Goal: Contribute content: Add original content to the website for others to see

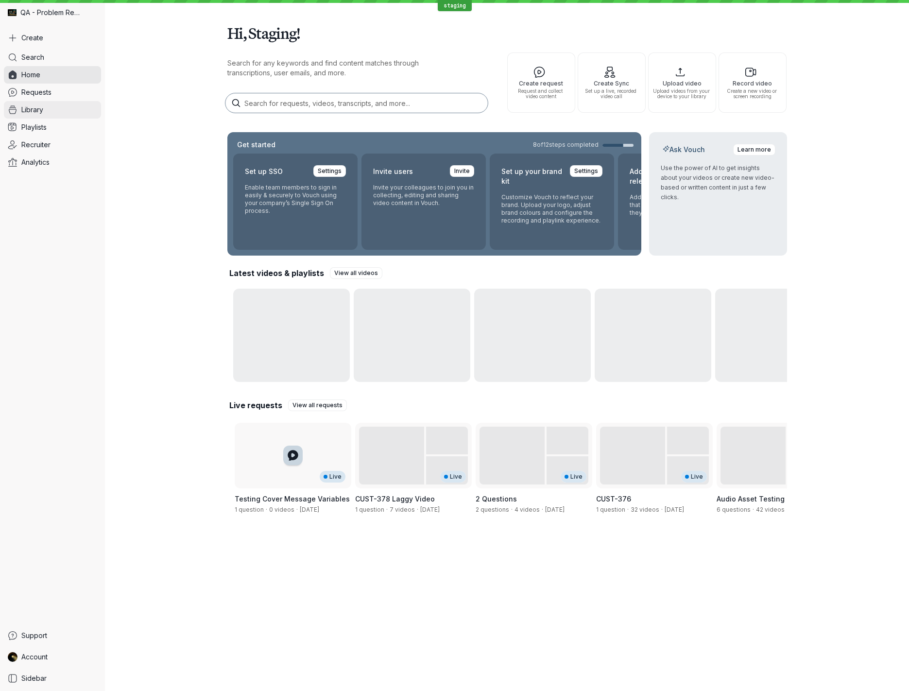
click at [39, 106] on span "Library" at bounding box center [32, 110] width 22 height 10
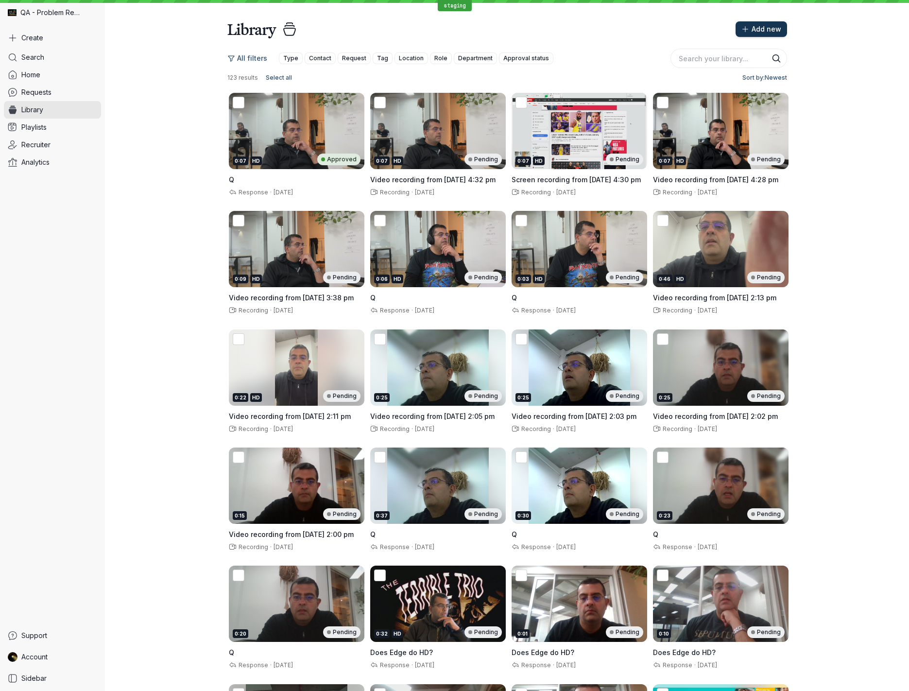
click at [762, 29] on span "Add new" at bounding box center [766, 29] width 30 height 10
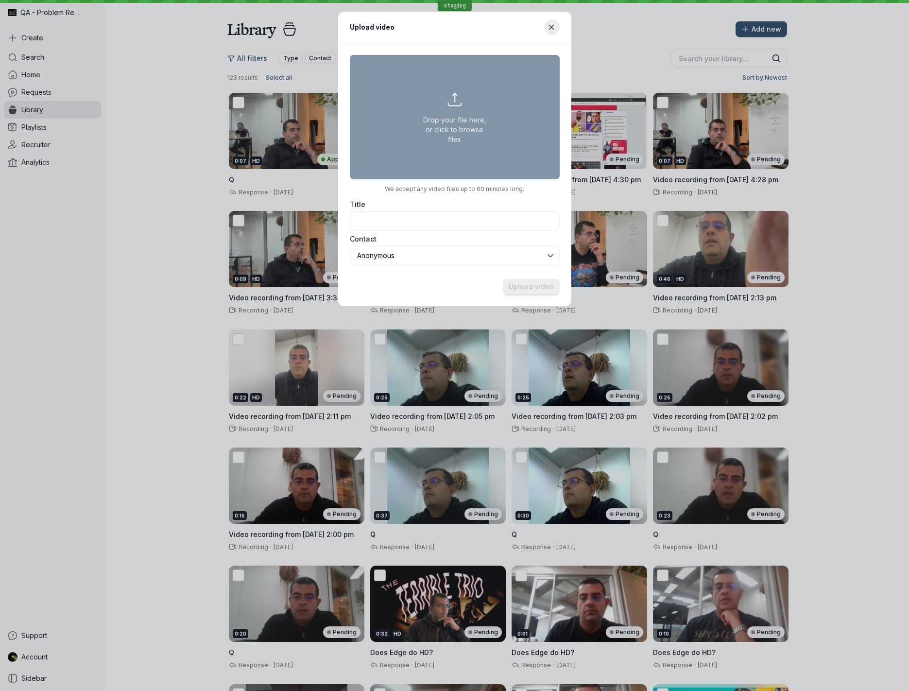
click at [431, 139] on button "Drop your file here, or click to browse files" at bounding box center [455, 117] width 210 height 124
type input "C:\fakepath\[PERSON_NAME] Composite.mp4"
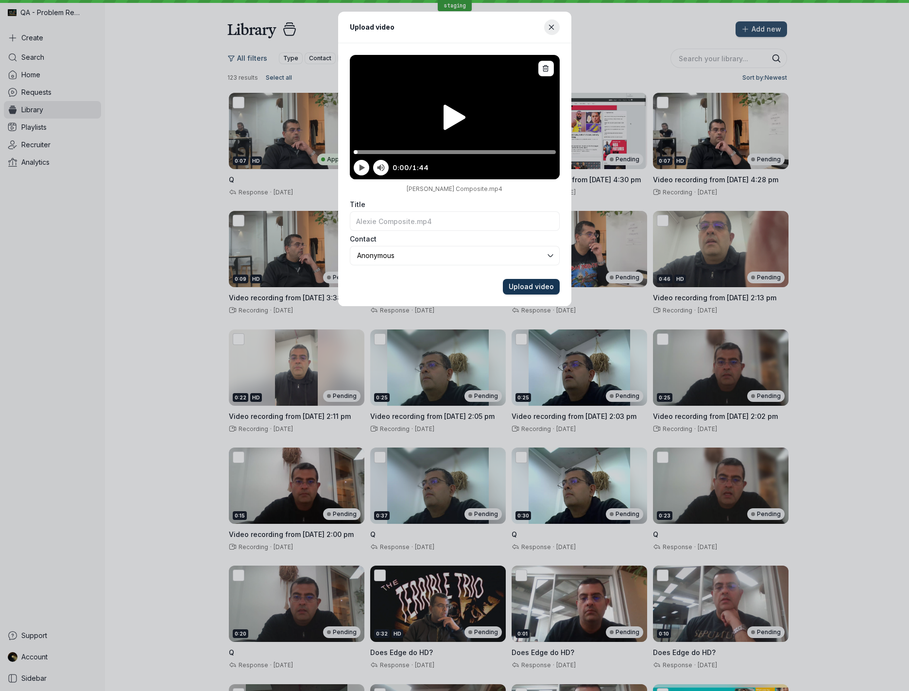
click at [546, 291] on button "Upload video" at bounding box center [531, 287] width 57 height 16
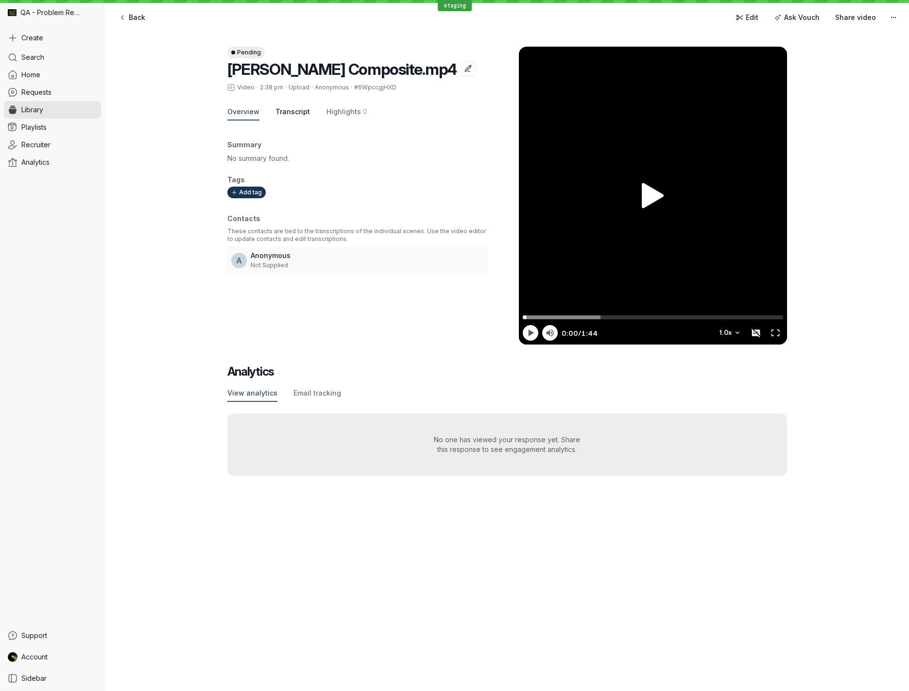
click at [302, 111] on span "Transcript" at bounding box center [292, 112] width 34 height 10
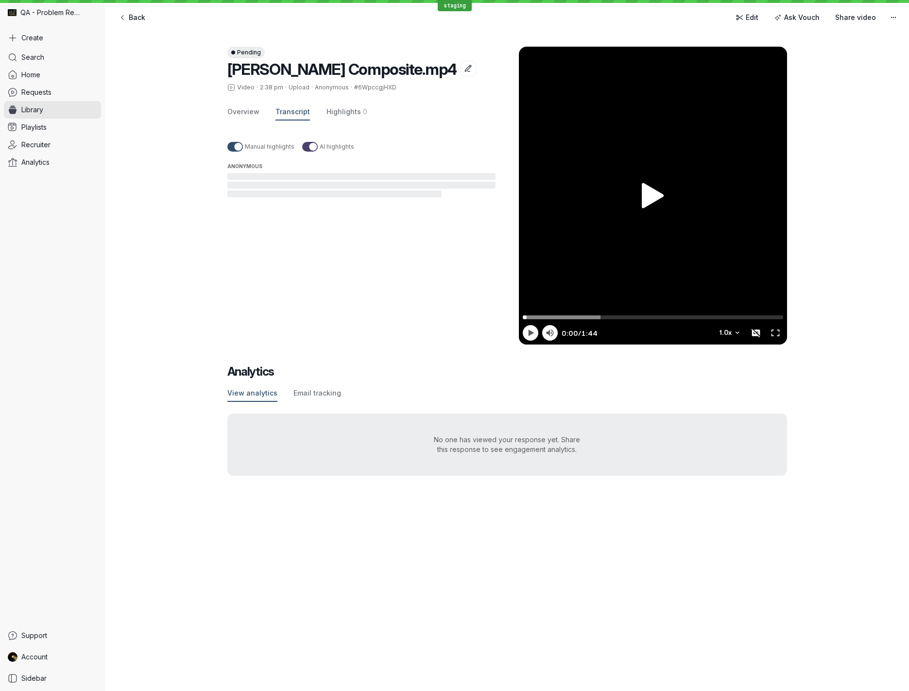
click at [736, 543] on div "Pending [PERSON_NAME] Composite.mp4 Video · 2:38 pm · Upload · Anonymous · #6Wp…" at bounding box center [507, 358] width 804 height 663
